Goal: Task Accomplishment & Management: Use online tool/utility

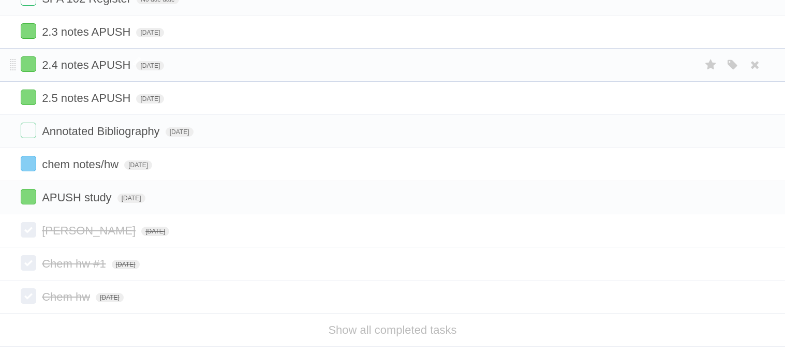
scroll to position [192, 0]
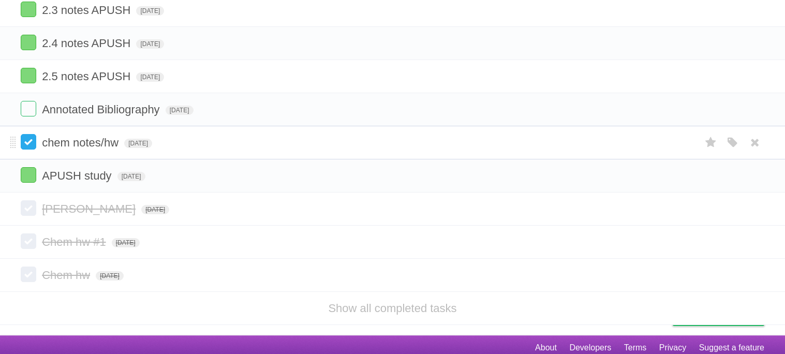
click at [31, 150] on label at bounding box center [29, 142] width 16 height 16
click at [32, 181] on label at bounding box center [29, 175] width 16 height 16
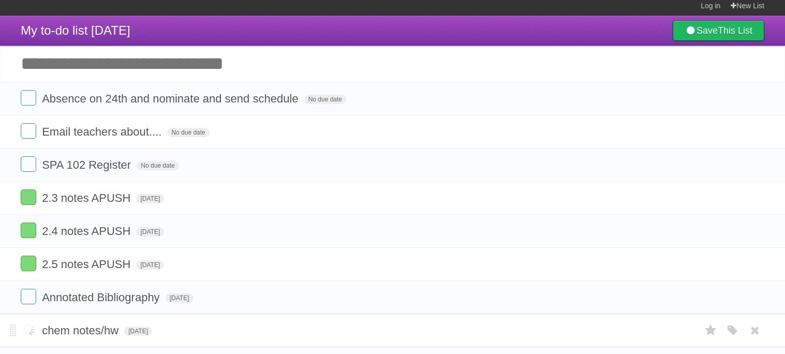
scroll to position [2, 0]
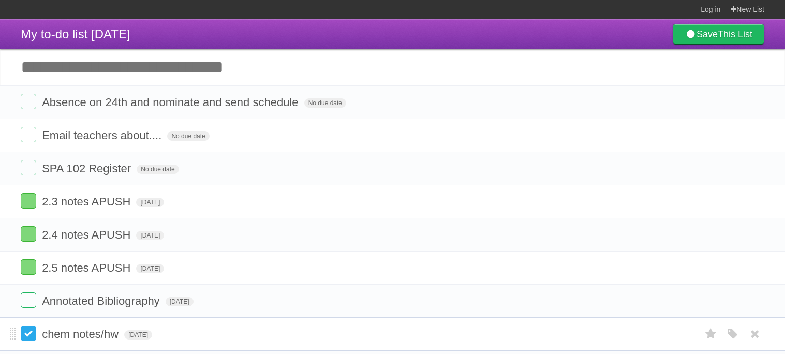
click at [31, 338] on label at bounding box center [29, 334] width 16 height 16
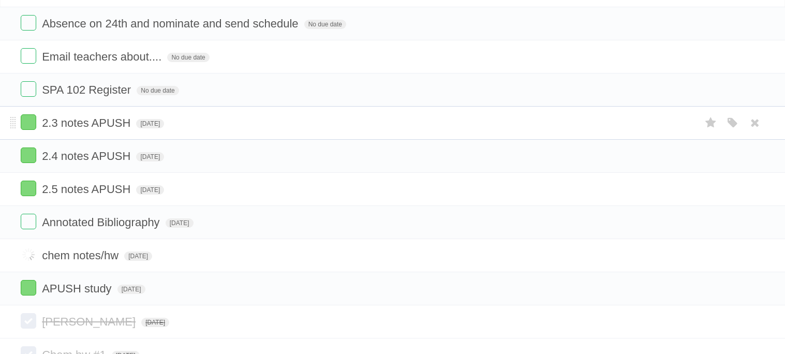
scroll to position [86, 0]
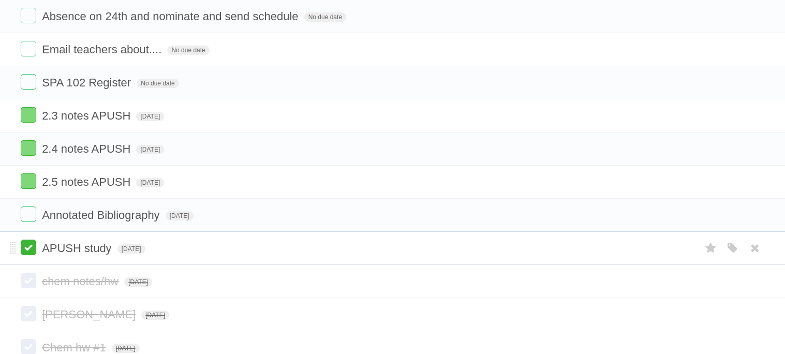
click at [34, 250] on label at bounding box center [29, 248] width 16 height 16
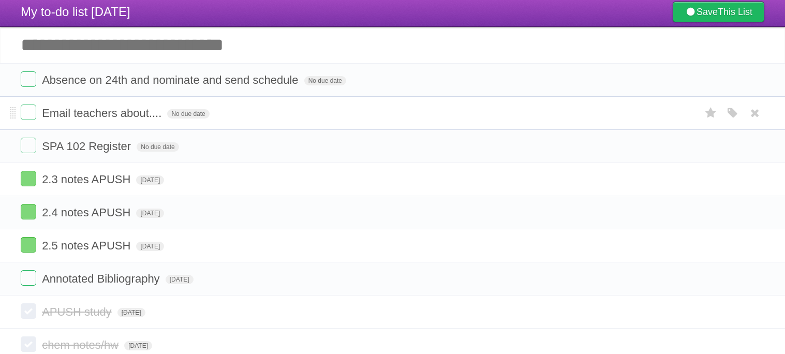
scroll to position [0, 0]
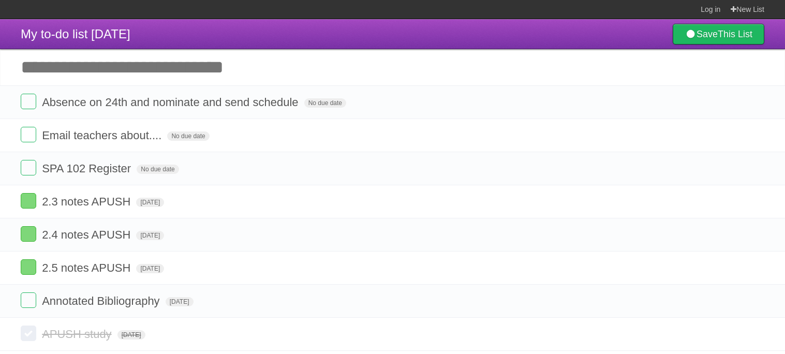
click at [182, 75] on input "Add another task" at bounding box center [392, 67] width 785 height 36
type input "**********"
click input "*********" at bounding box center [0, 0] width 0 height 0
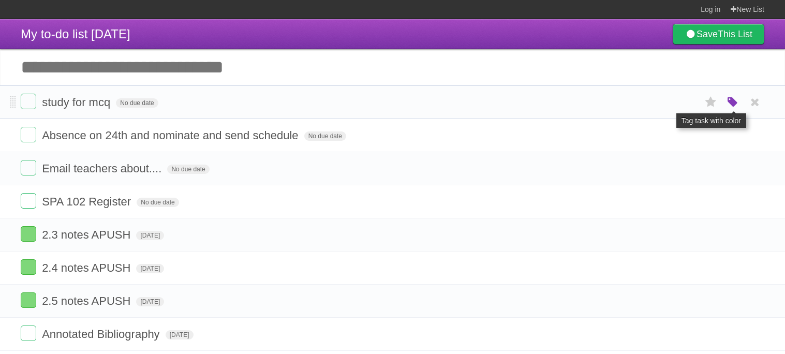
click at [735, 105] on icon "button" at bounding box center [733, 102] width 14 height 13
click at [655, 105] on label "Green" at bounding box center [659, 101] width 11 height 11
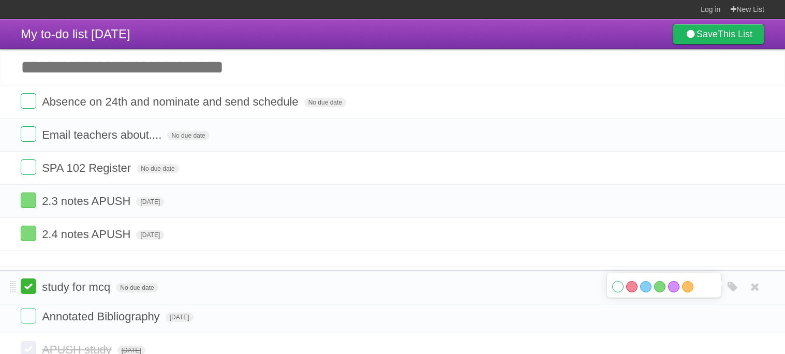
drag, startPoint x: 11, startPoint y: 102, endPoint x: 22, endPoint y: 286, distance: 184.6
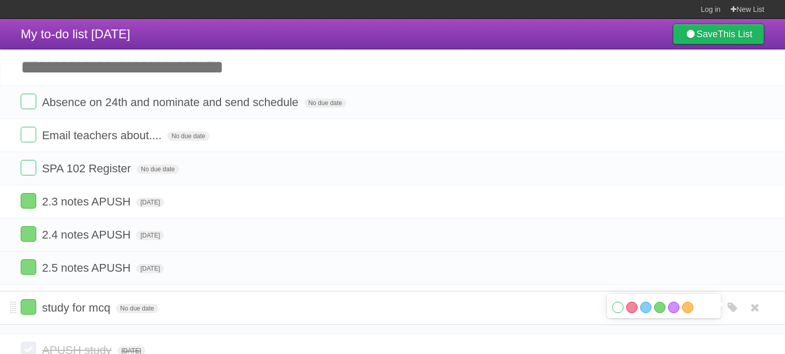
drag, startPoint x: 13, startPoint y: 274, endPoint x: 19, endPoint y: 310, distance: 36.7
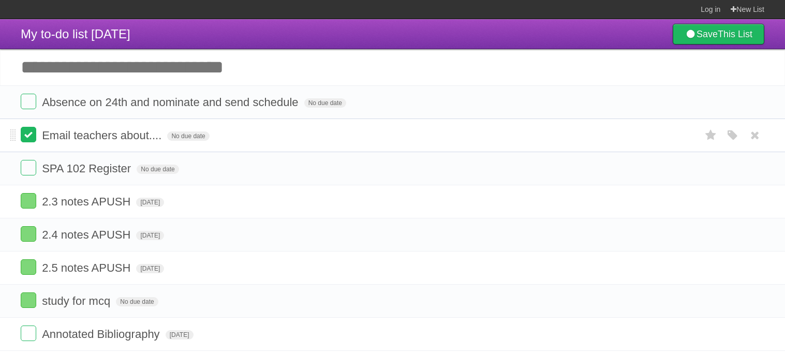
click at [25, 137] on label at bounding box center [29, 135] width 16 height 16
